Goal: Register for event/course

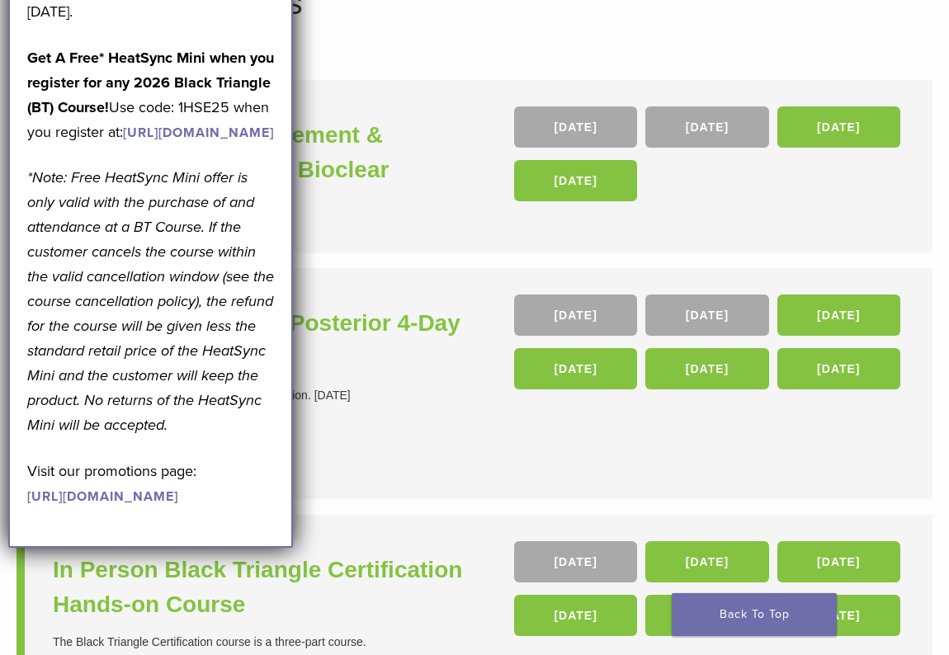
click at [382, 414] on div "Core Anterior & Core Posterior 4-Day Certification Course 4-Day Core Anterior &…" at bounding box center [266, 382] width 426 height 177
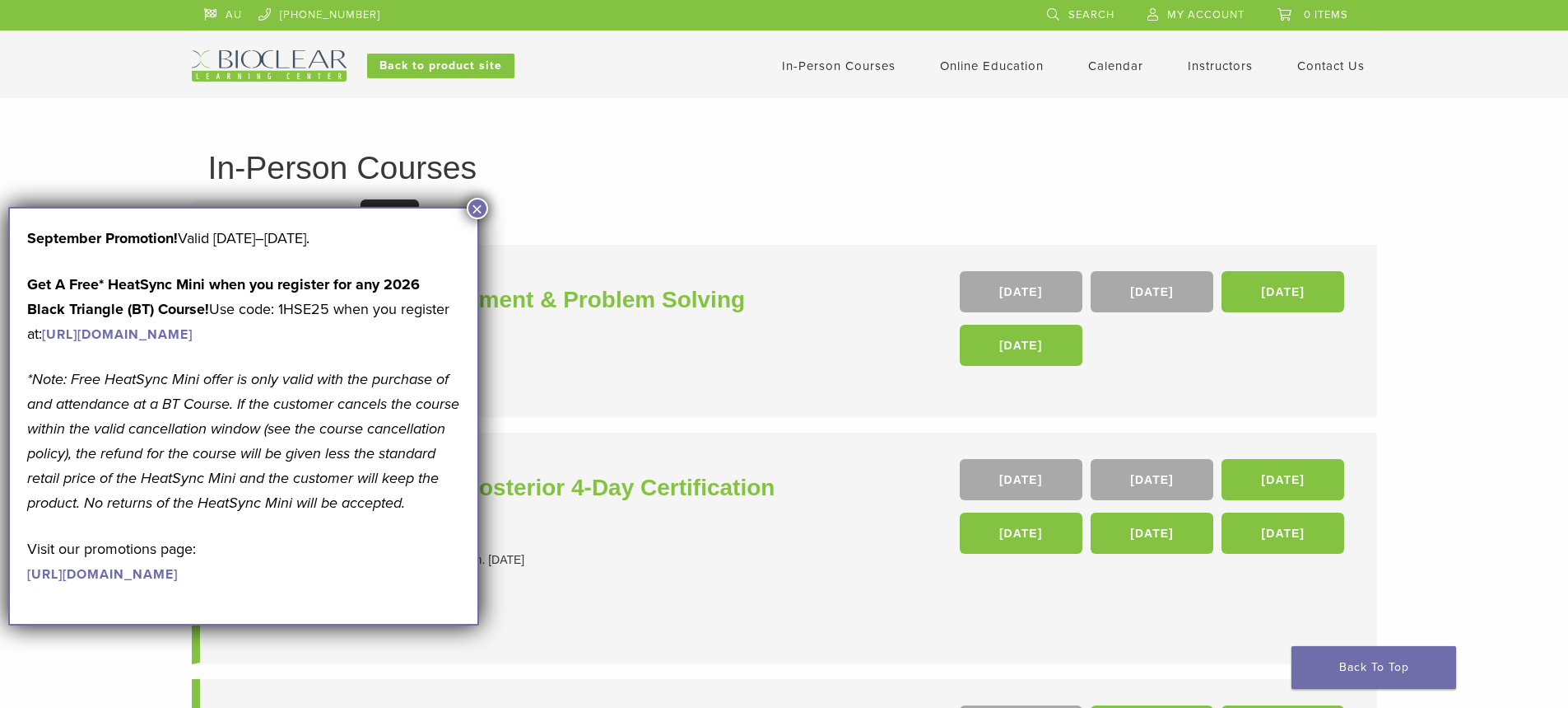
click at [158, 343] on link "[URL][DOMAIN_NAME]" at bounding box center [117, 335] width 151 height 16
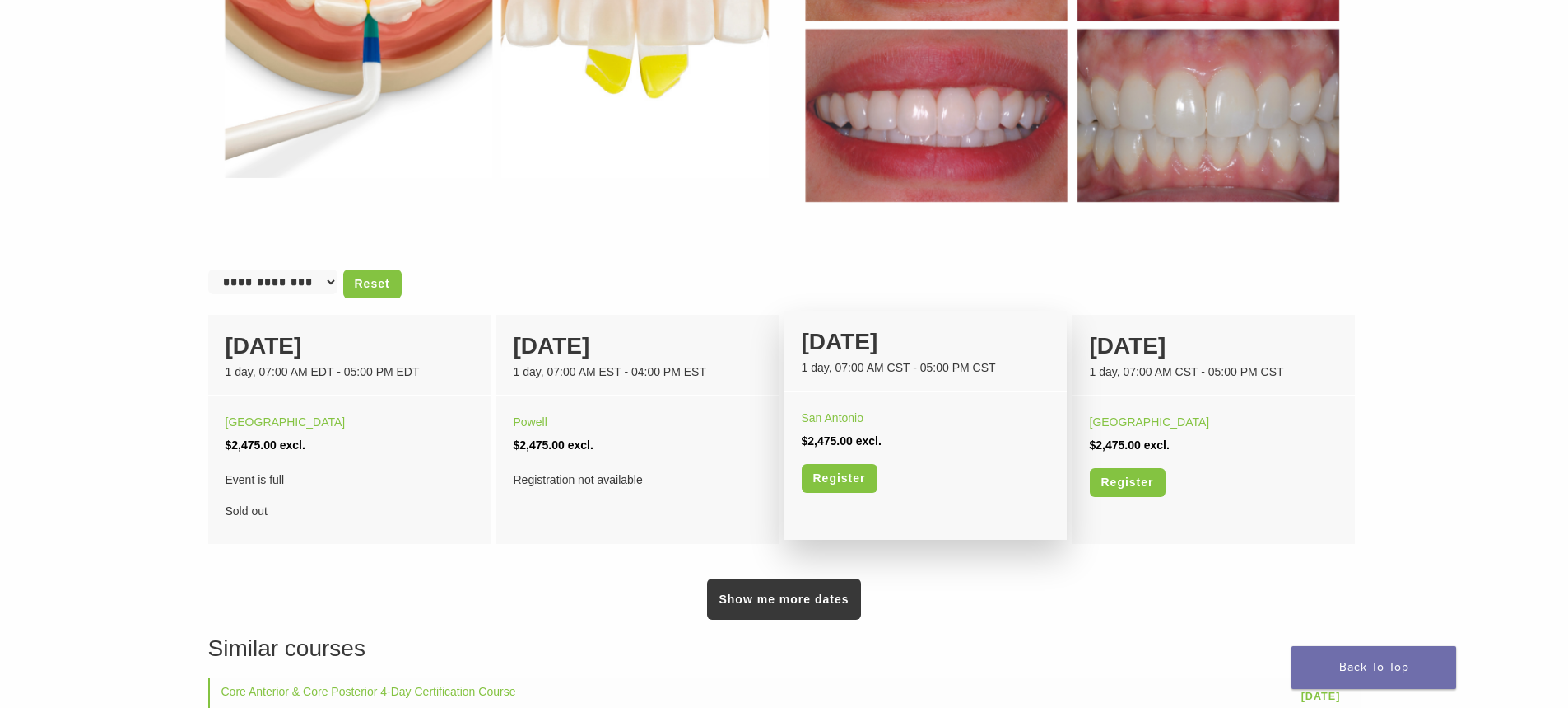
scroll to position [906, 0]
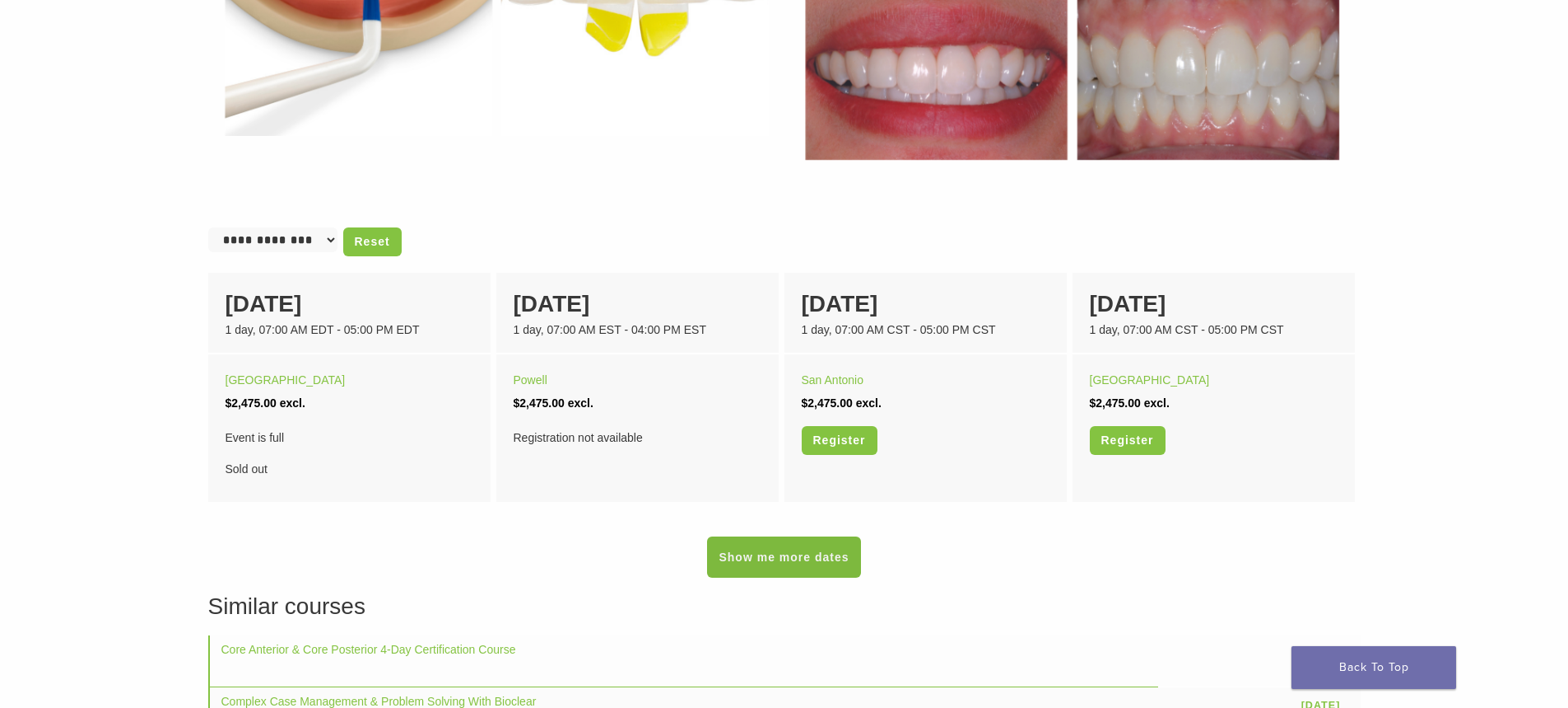
click at [803, 547] on link "Show me more dates" at bounding box center [784, 556] width 153 height 41
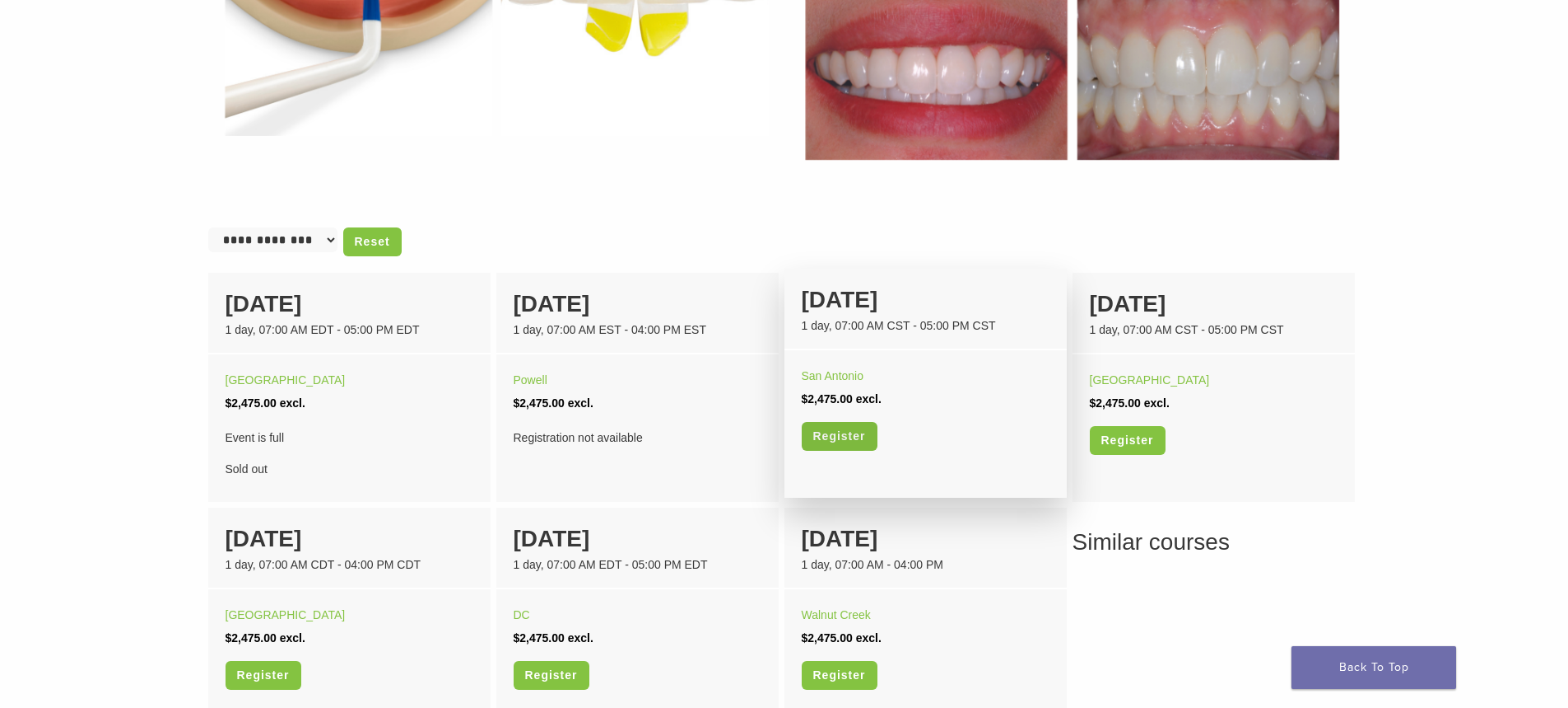
click at [832, 440] on link "Register" at bounding box center [839, 435] width 76 height 29
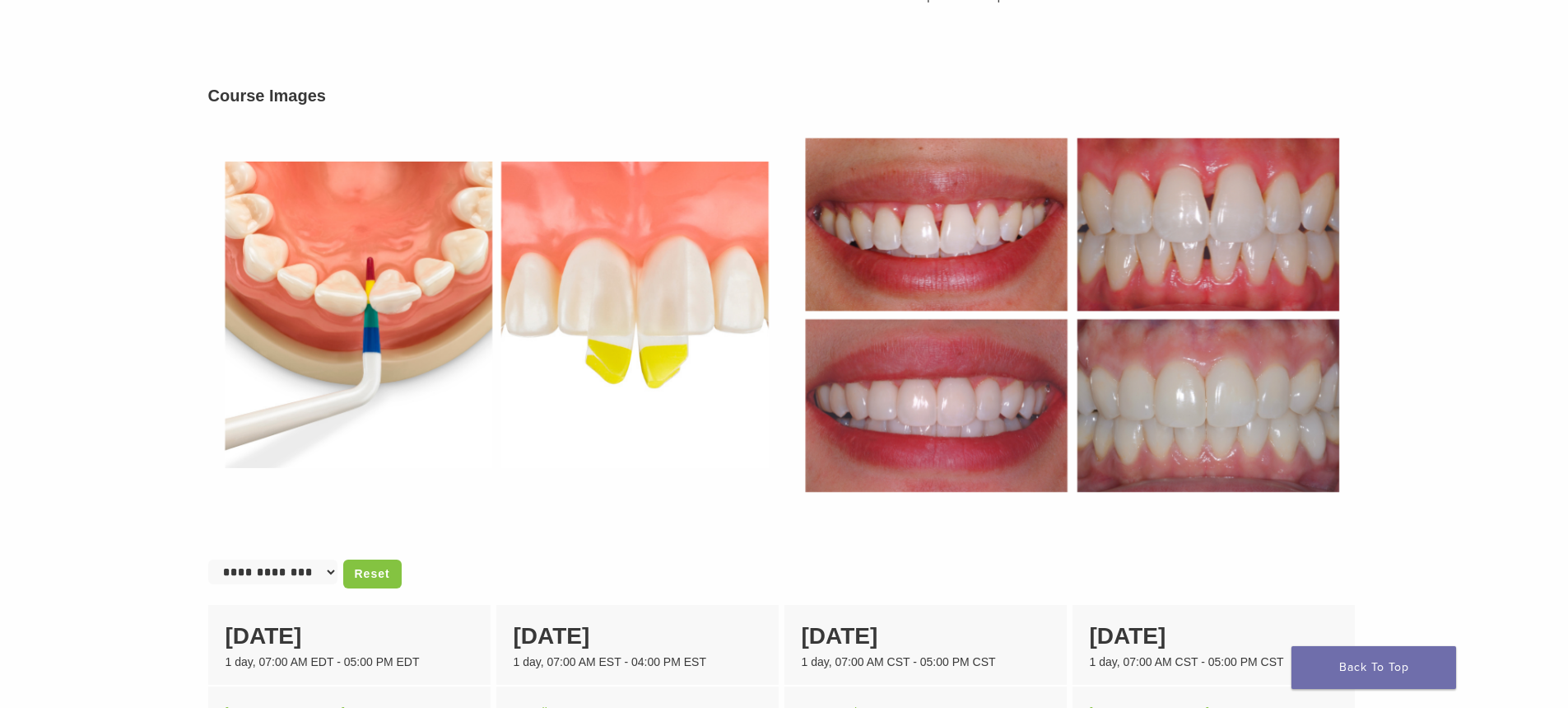
scroll to position [494, 0]
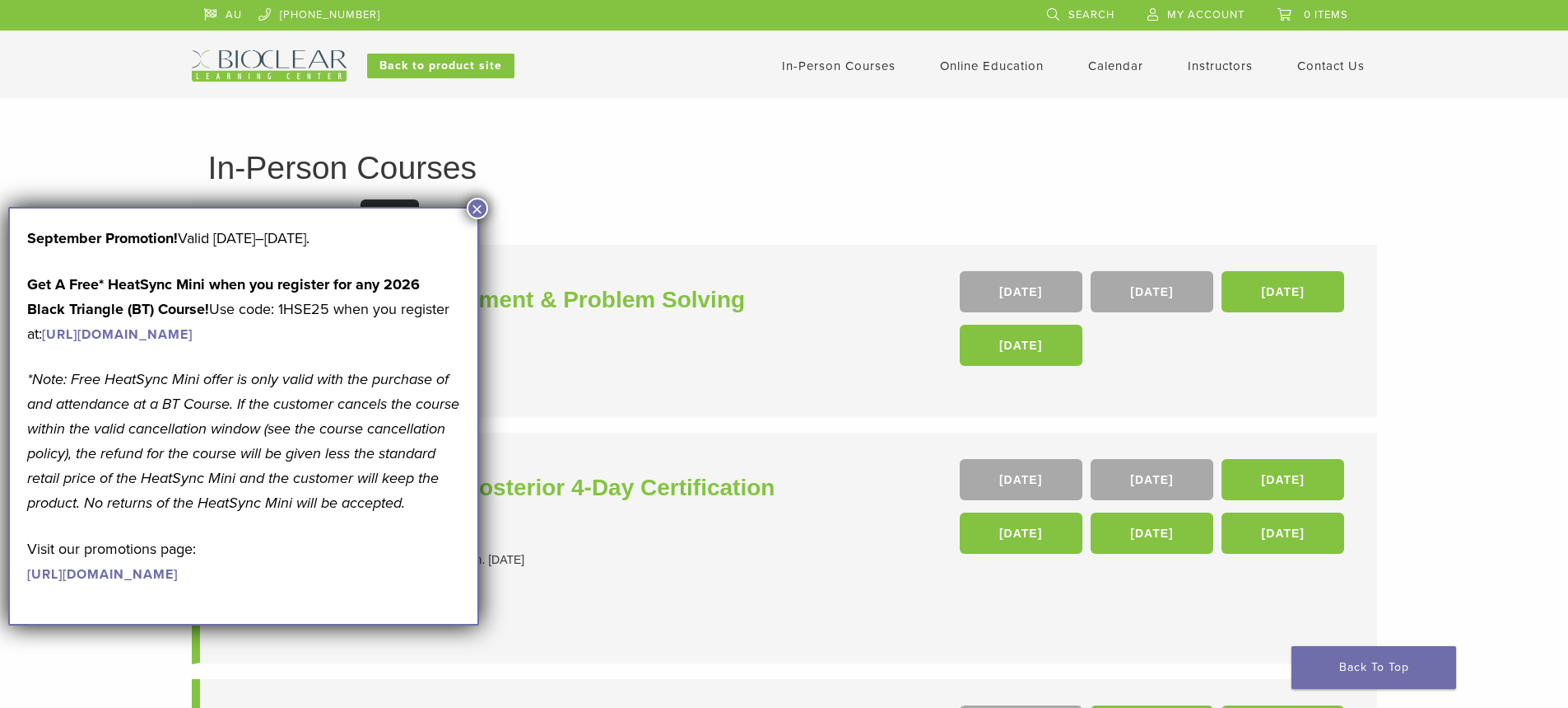
click at [471, 205] on button "×" at bounding box center [477, 208] width 21 height 21
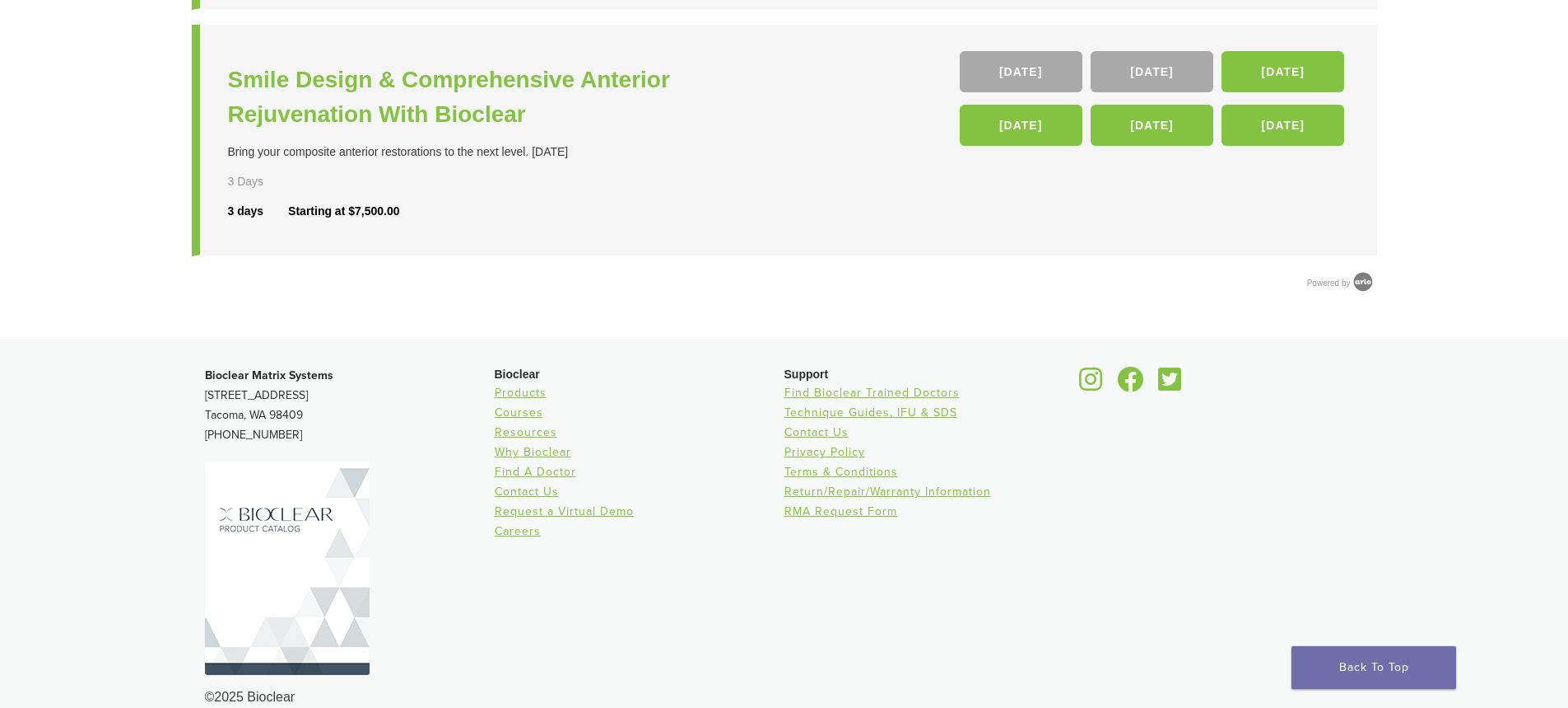
scroll to position [906, 0]
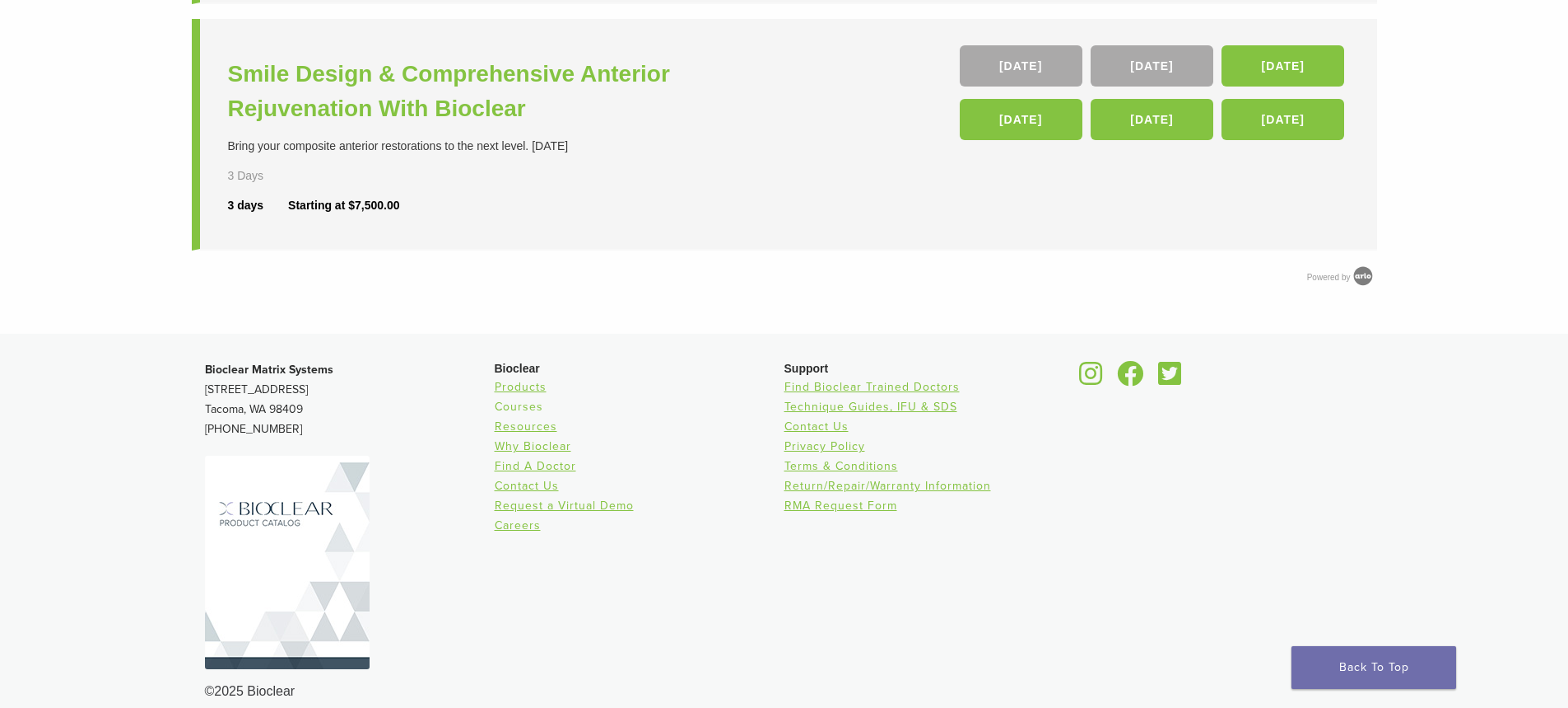
click at [532, 406] on link "Courses" at bounding box center [519, 406] width 49 height 14
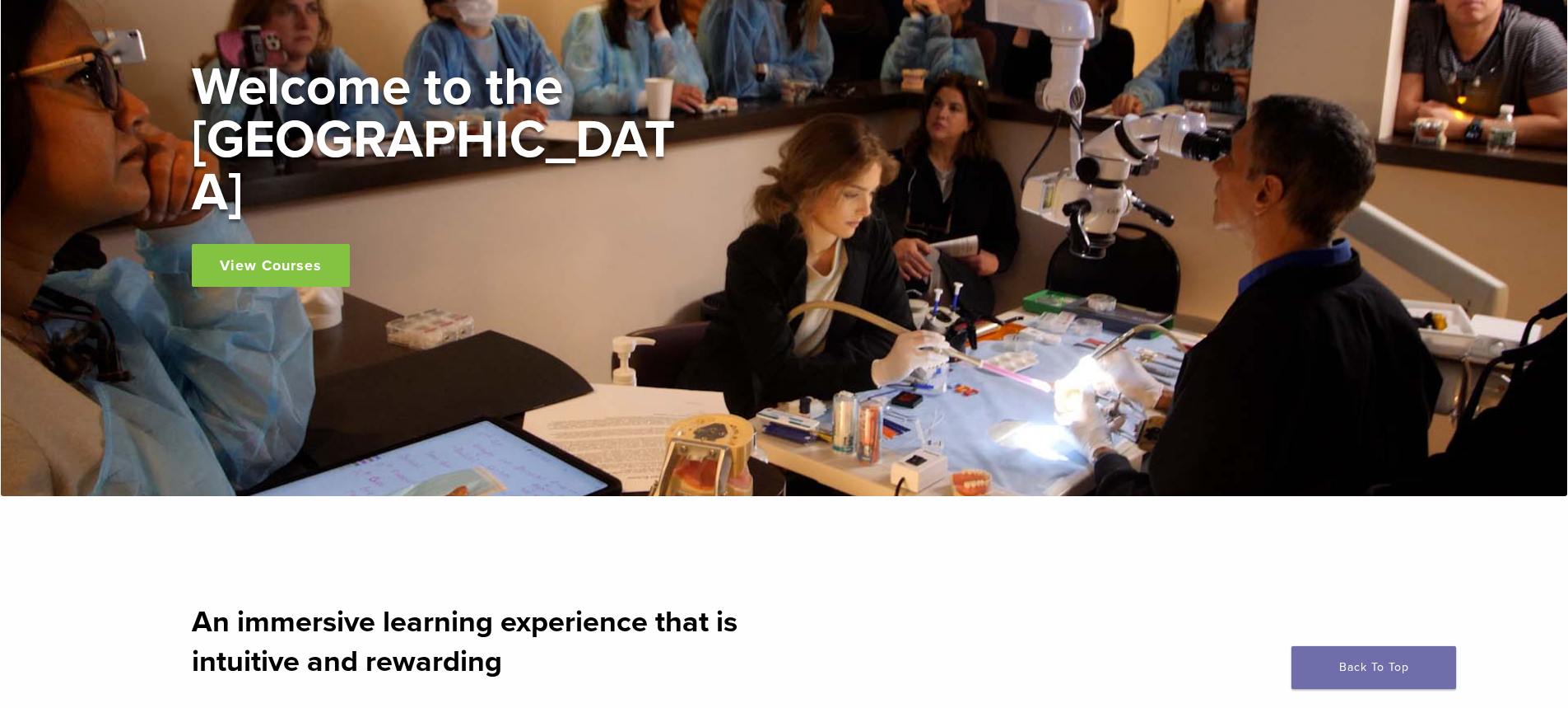
scroll to position [165, 0]
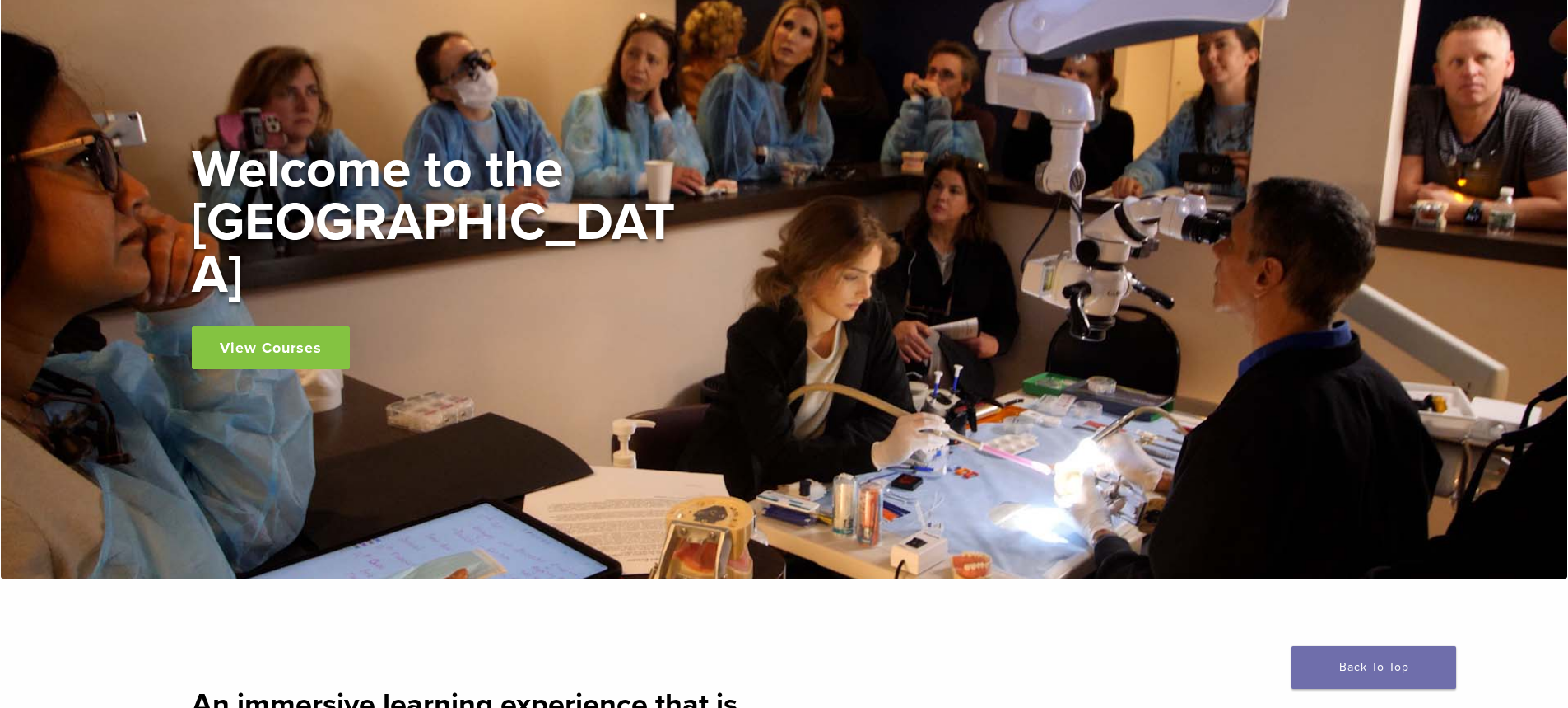
click at [261, 329] on link "View Courses" at bounding box center [270, 348] width 158 height 43
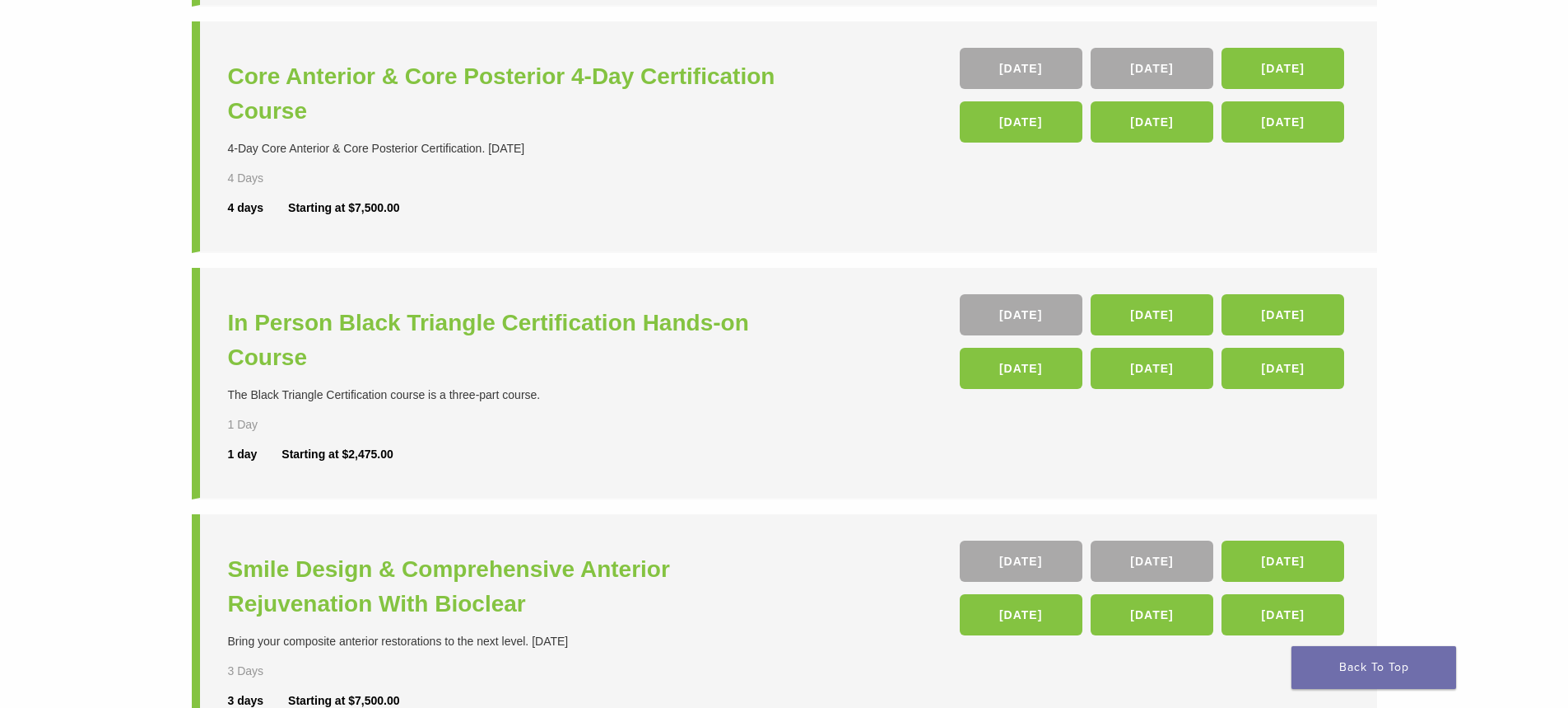
scroll to position [411, 0]
click at [1131, 323] on link "14 Nov" at bounding box center [1152, 314] width 123 height 41
